Goal: Find specific page/section: Find specific page/section

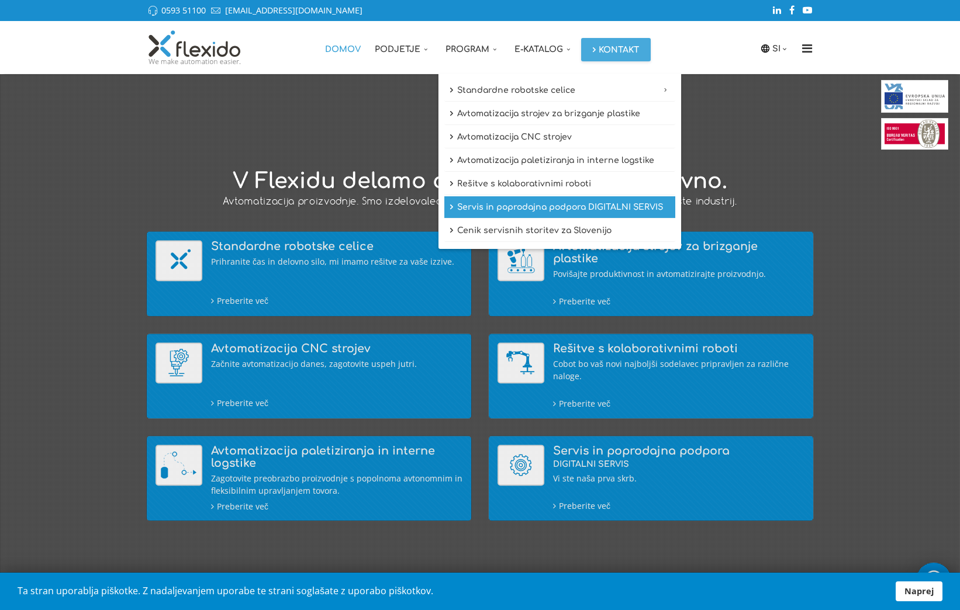
click at [536, 206] on link "Servis in poprodajna podpora DIGITALNI SERVIS" at bounding box center [559, 207] width 231 height 22
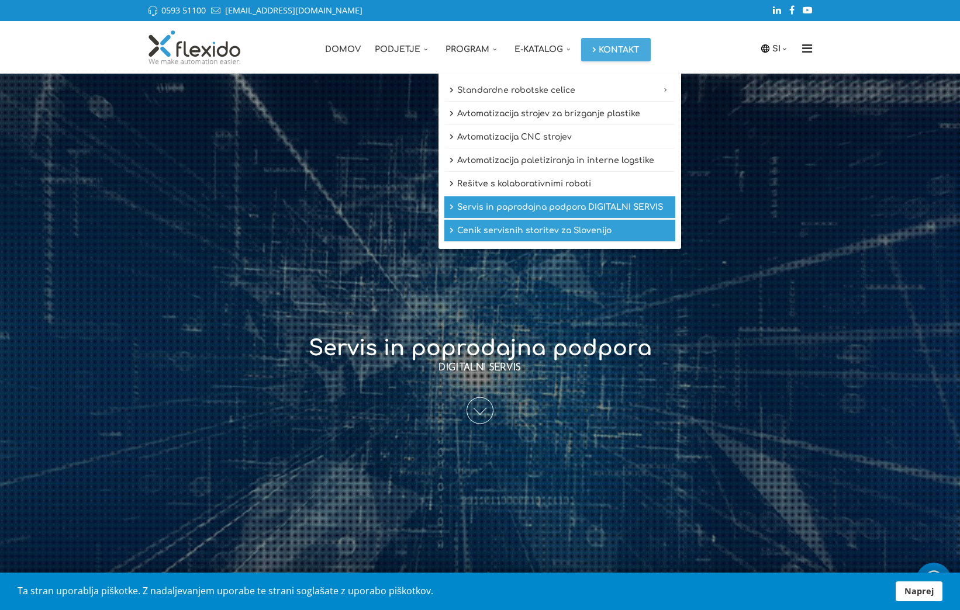
click at [467, 233] on link "Cenik servisnih storitev za Slovenijo" at bounding box center [559, 231] width 231 height 22
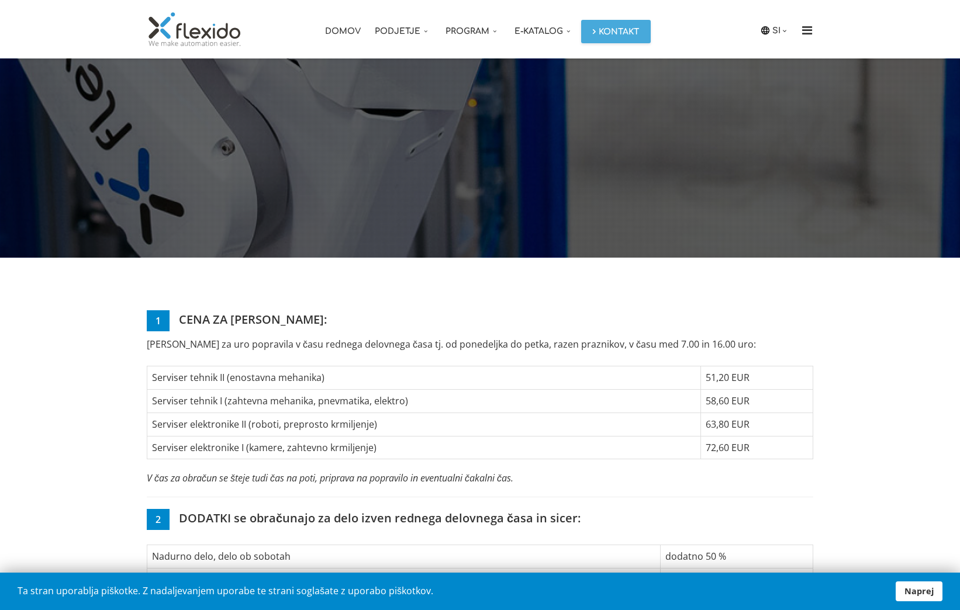
scroll to position [140, 0]
